Goal: Transaction & Acquisition: Download file/media

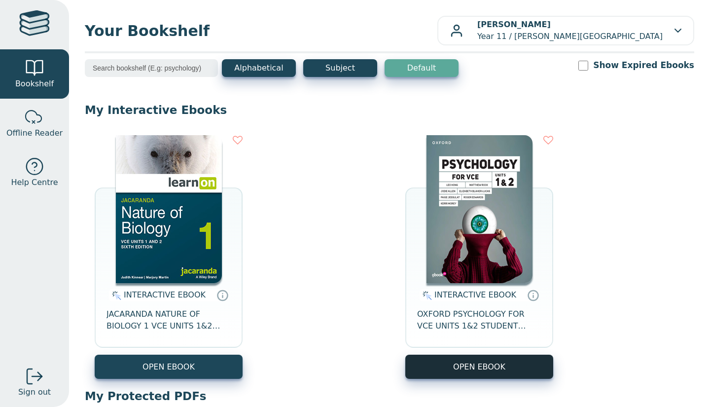
click at [451, 372] on button "OPEN EBOOK" at bounding box center [479, 367] width 148 height 24
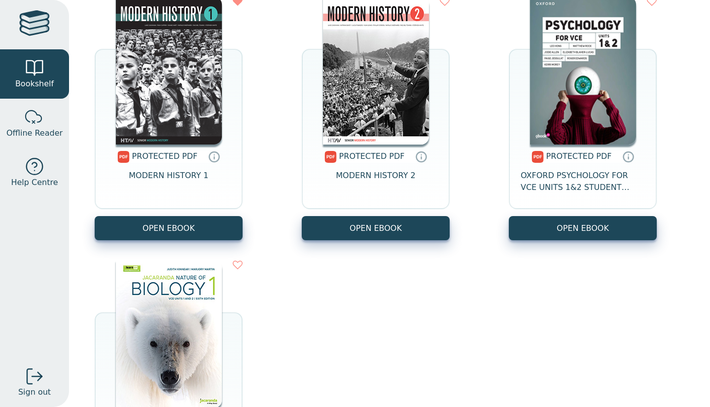
scroll to position [457, 0]
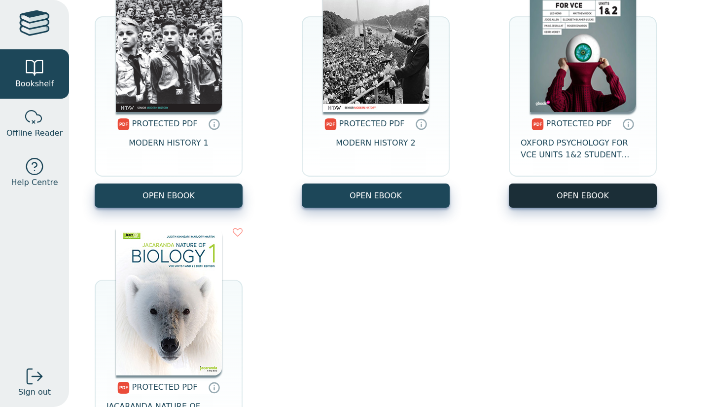
click at [557, 200] on link "OPEN EBOOK" at bounding box center [583, 195] width 148 height 24
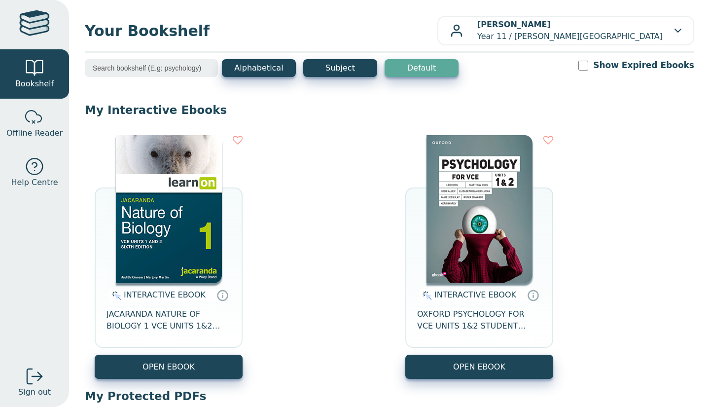
click at [451, 372] on button "OPEN EBOOK" at bounding box center [479, 367] width 148 height 24
click at [428, 321] on span "OXFORD PSYCHOLOGY FOR VCE UNITS 1&2 STUDENT OBOOK PRO" at bounding box center [479, 320] width 124 height 24
